Goal: Task Accomplishment & Management: Manage account settings

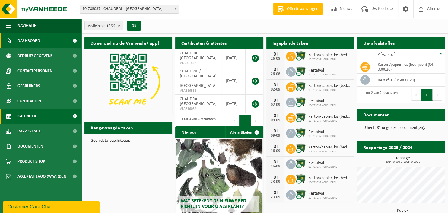
click at [30, 113] on span "Kalender" at bounding box center [27, 116] width 19 height 15
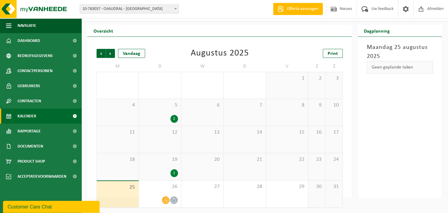
scroll to position [12, 0]
click at [167, 191] on div "26" at bounding box center [160, 193] width 42 height 27
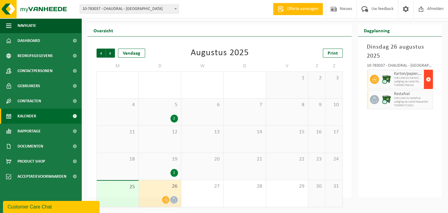
click at [429, 75] on span "button" at bounding box center [428, 79] width 5 height 12
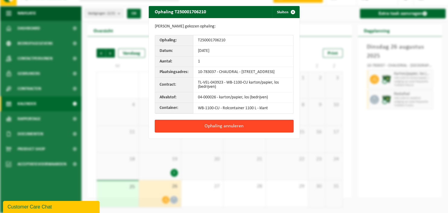
click at [241, 127] on button "Ophaling annuleren" at bounding box center [224, 126] width 139 height 13
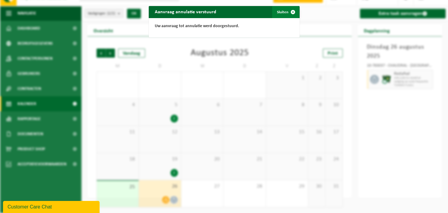
click at [295, 11] on span "button" at bounding box center [293, 12] width 12 height 12
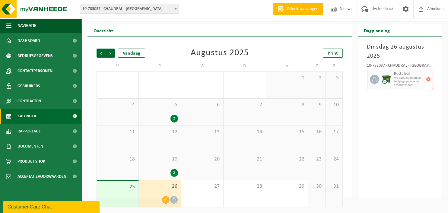
click at [391, 75] on img at bounding box center [386, 79] width 9 height 9
click at [428, 78] on span "button" at bounding box center [428, 79] width 5 height 12
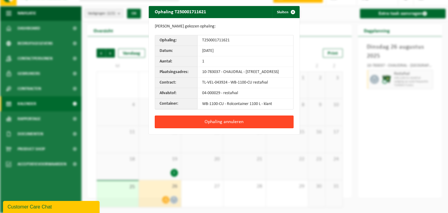
click at [221, 126] on button "Ophaling annuleren" at bounding box center [224, 122] width 139 height 13
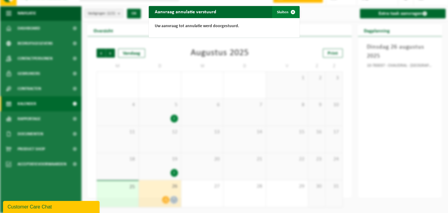
click at [283, 11] on button "Sluiten" at bounding box center [285, 12] width 27 height 12
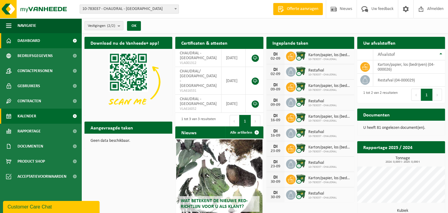
click at [44, 115] on link "Kalender" at bounding box center [40, 116] width 81 height 15
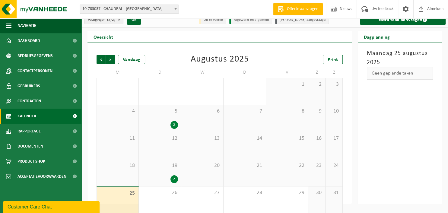
scroll to position [12, 0]
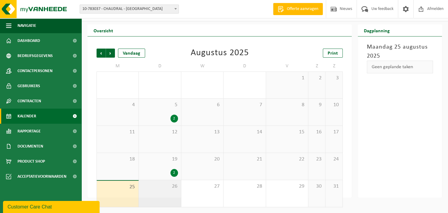
click at [158, 187] on span "26" at bounding box center [160, 186] width 36 height 7
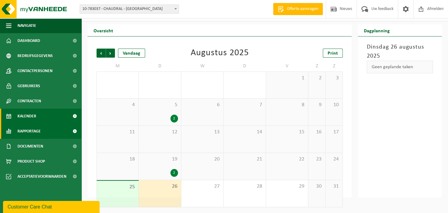
click at [36, 130] on span "Rapportage" at bounding box center [29, 131] width 23 height 15
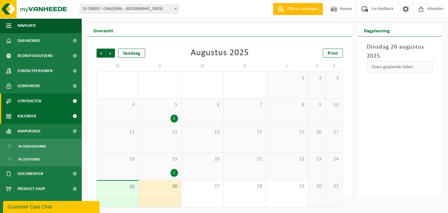
click at [30, 102] on span "Contracten" at bounding box center [30, 101] width 24 height 15
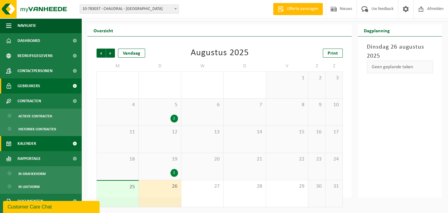
click at [29, 87] on span "Gebruikers" at bounding box center [29, 85] width 23 height 15
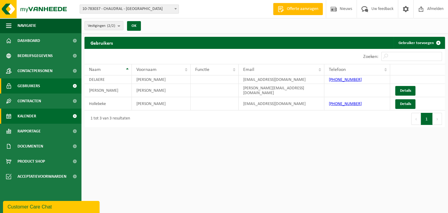
click at [33, 116] on span "Kalender" at bounding box center [27, 116] width 19 height 15
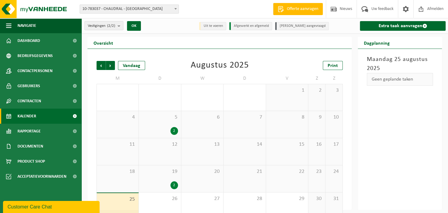
scroll to position [12, 0]
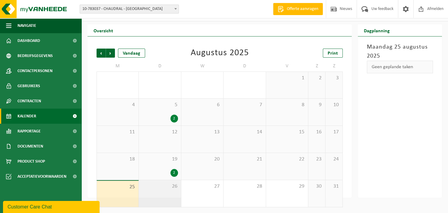
click at [170, 188] on span "26" at bounding box center [160, 186] width 36 height 7
